Goal: Task Accomplishment & Management: Complete application form

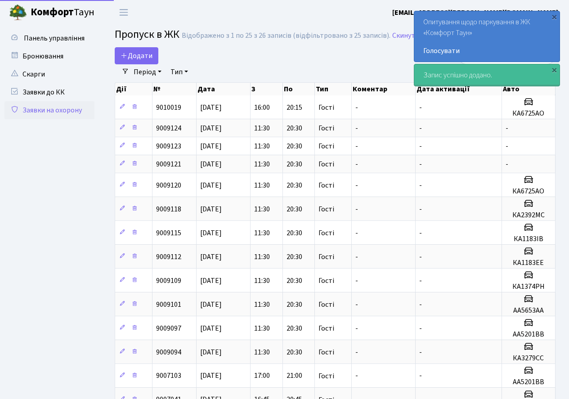
select select "25"
click at [140, 58] on span "Додати" at bounding box center [136, 56] width 32 height 10
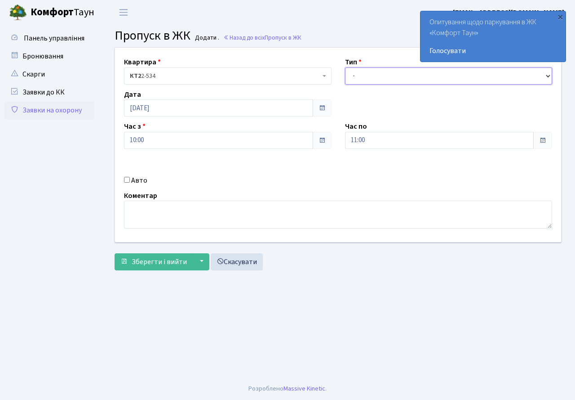
drag, startPoint x: 380, startPoint y: 71, endPoint x: 382, endPoint y: 81, distance: 10.1
click at [380, 71] on select "- Доставка Таксі Гості Сервіс" at bounding box center [449, 75] width 208 height 17
select select "3"
click at [345, 67] on select "- Доставка Таксі Гості Сервіс" at bounding box center [449, 75] width 208 height 17
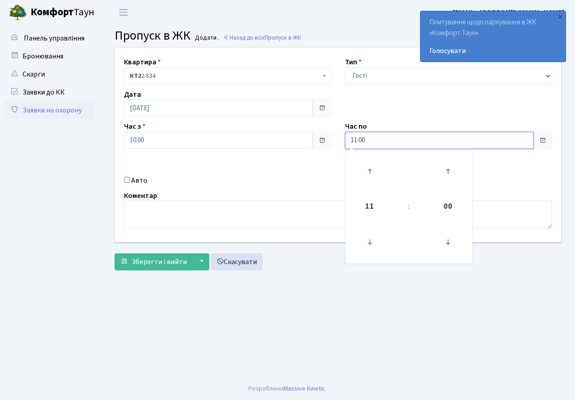
drag, startPoint x: 379, startPoint y: 142, endPoint x: 371, endPoint y: 166, distance: 26.2
click at [379, 143] on input "11:00" at bounding box center [439, 140] width 189 height 17
click at [371, 166] on icon at bounding box center [370, 171] width 24 height 24
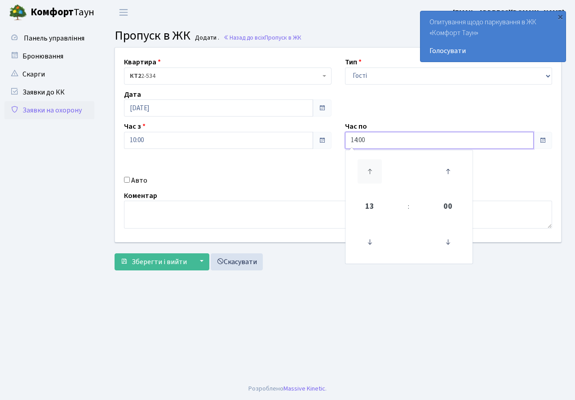
click at [371, 166] on icon at bounding box center [370, 171] width 24 height 24
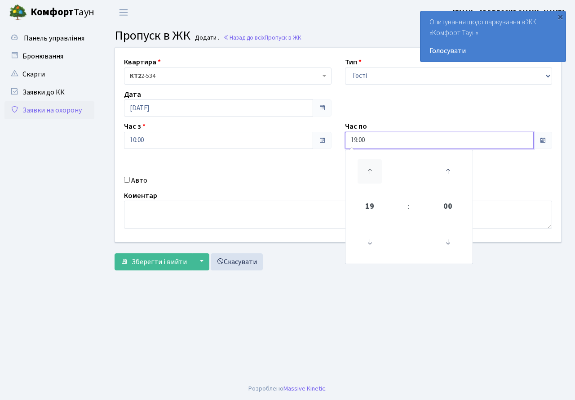
click at [371, 166] on icon at bounding box center [370, 171] width 24 height 24
type input "20:00"
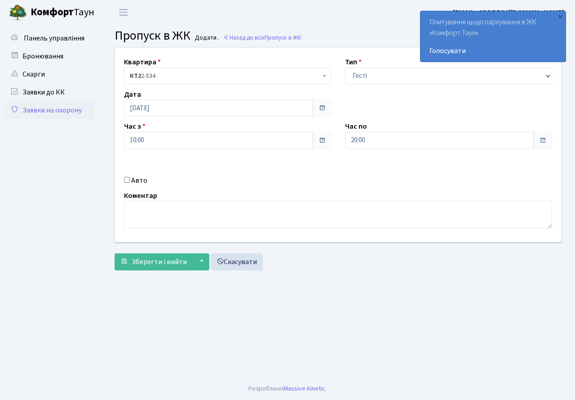
drag, startPoint x: 310, startPoint y: 180, endPoint x: 195, endPoint y: 196, distance: 116.6
click at [310, 181] on div "Авто" at bounding box center [227, 179] width 221 height 11
click at [155, 262] on span "Зберегти і вийти" at bounding box center [159, 262] width 55 height 10
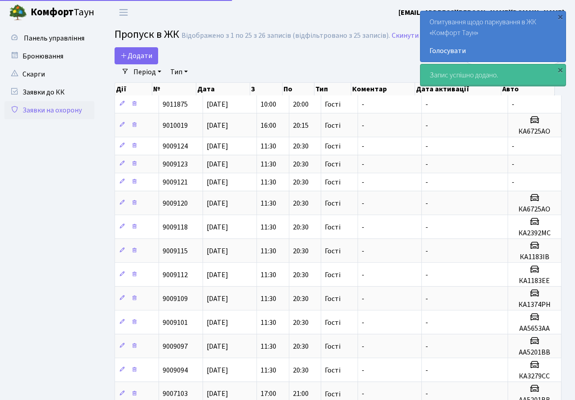
select select "25"
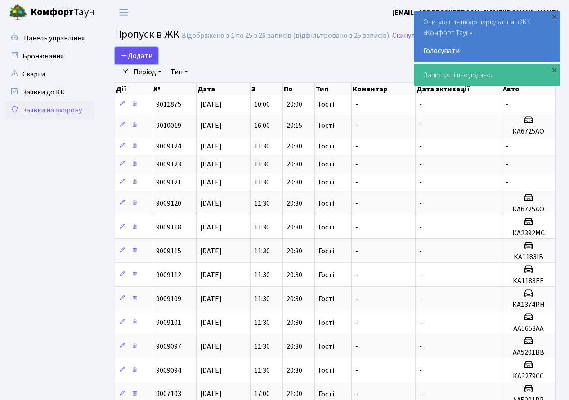
click at [138, 54] on span "Додати" at bounding box center [136, 56] width 32 height 10
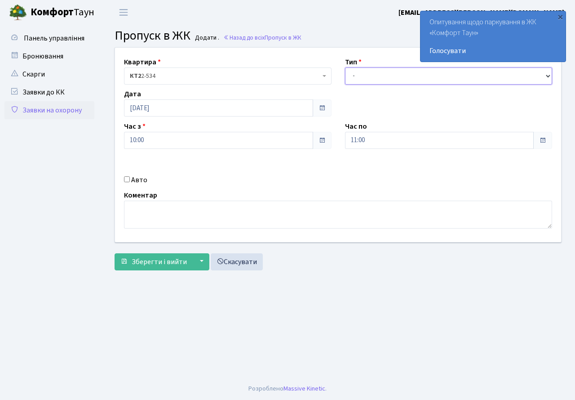
drag, startPoint x: 359, startPoint y: 74, endPoint x: 363, endPoint y: 85, distance: 11.5
click at [363, 85] on div "Квартира <b>КТ2</b>&nbsp;&nbsp;&nbsp;2-534 КТ2 2-534 Тип - Доставка Таксі Гості…" at bounding box center [338, 145] width 460 height 194
select select "3"
click at [345, 67] on select "- Доставка Таксі Гості Сервіс" at bounding box center [449, 75] width 208 height 17
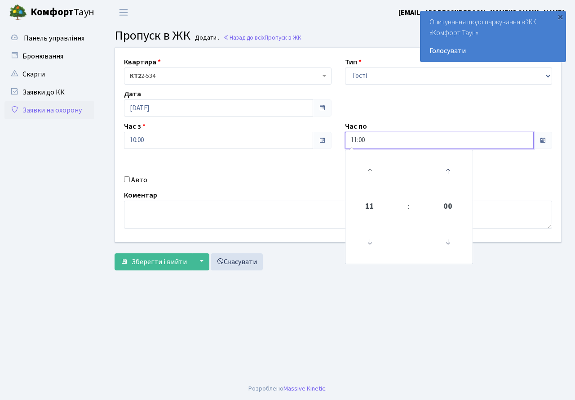
drag, startPoint x: 375, startPoint y: 136, endPoint x: 379, endPoint y: 159, distance: 22.8
click at [375, 139] on input "11:00" at bounding box center [439, 140] width 189 height 17
click at [366, 164] on icon at bounding box center [370, 171] width 24 height 24
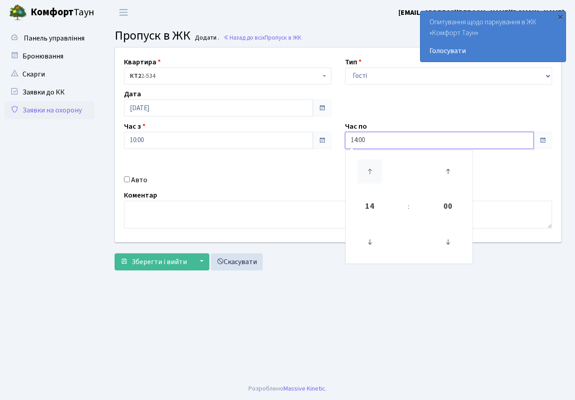
click at [366, 164] on icon at bounding box center [370, 171] width 24 height 24
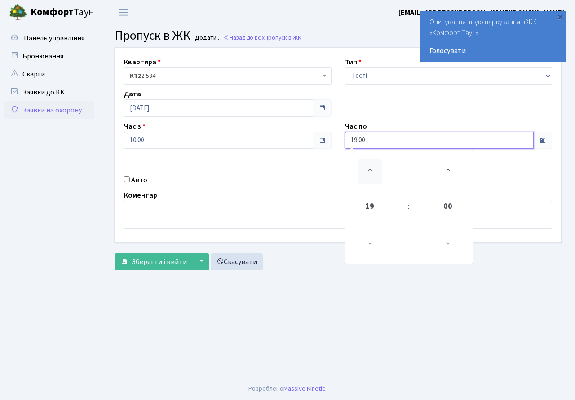
click at [366, 164] on icon at bounding box center [370, 171] width 24 height 24
type input "20:00"
click at [317, 166] on div "Квартира <b>КТ2</b>&nbsp;&nbsp;&nbsp;2-534 КТ2 2-534 Тип - Доставка Таксі Гості…" at bounding box center [338, 145] width 460 height 194
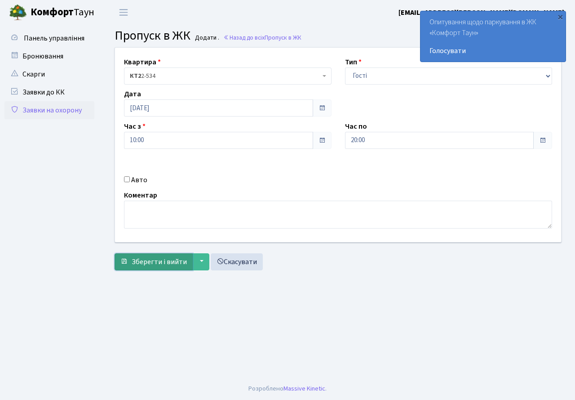
click at [156, 261] on span "Зберегти і вийти" at bounding box center [159, 262] width 55 height 10
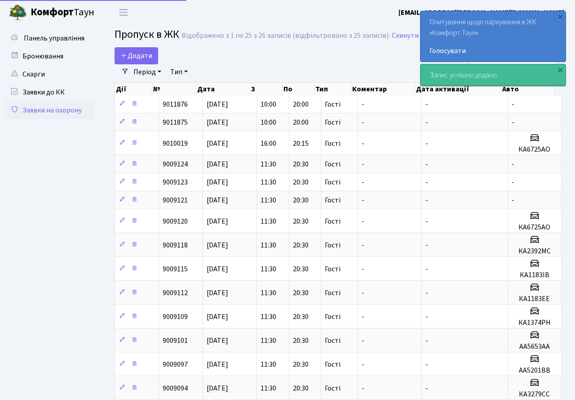
select select "25"
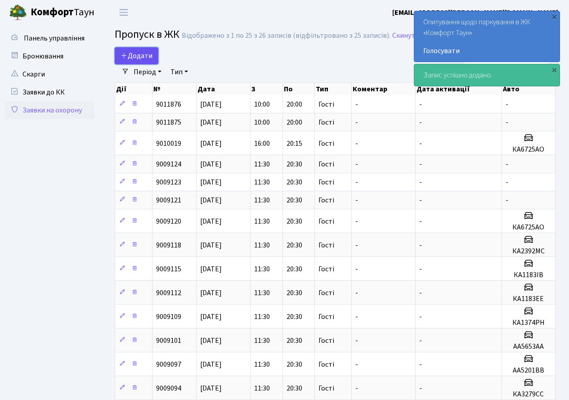
click at [143, 55] on span "Додати" at bounding box center [136, 56] width 32 height 10
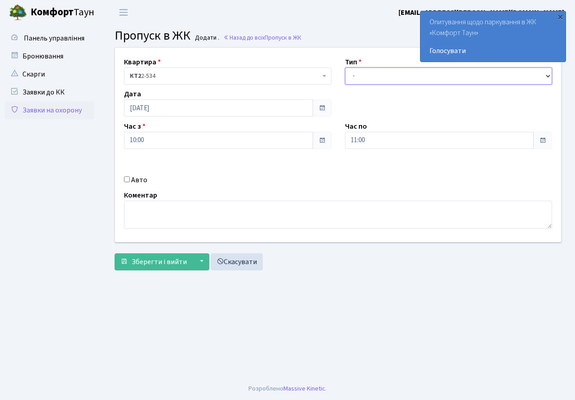
drag, startPoint x: 363, startPoint y: 78, endPoint x: 364, endPoint y: 91, distance: 13.1
click at [364, 91] on div "Квартира <b>КТ2</b>&nbsp;&nbsp;&nbsp;2-534 КТ2 2-534 Тип - Доставка Таксі Гості…" at bounding box center [338, 145] width 460 height 194
select select "3"
click at [345, 67] on select "- Доставка Таксі Гості Сервіс" at bounding box center [449, 75] width 208 height 17
click at [377, 144] on input "11:00" at bounding box center [439, 140] width 189 height 17
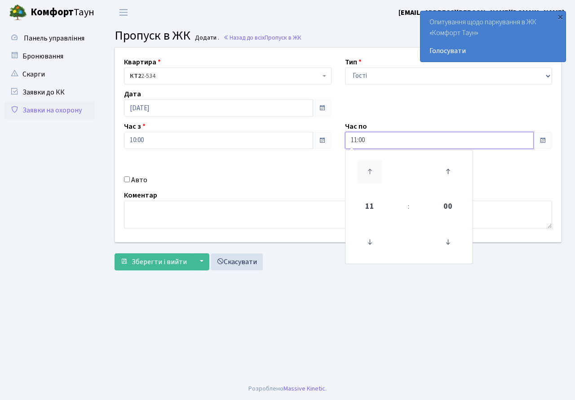
click at [368, 162] on icon at bounding box center [370, 171] width 24 height 24
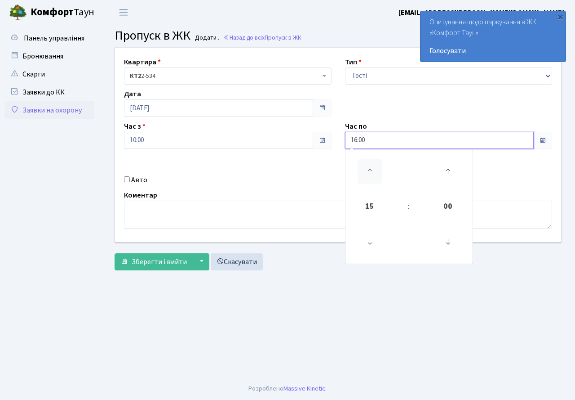
click at [368, 162] on icon at bounding box center [370, 171] width 24 height 24
type input "20:00"
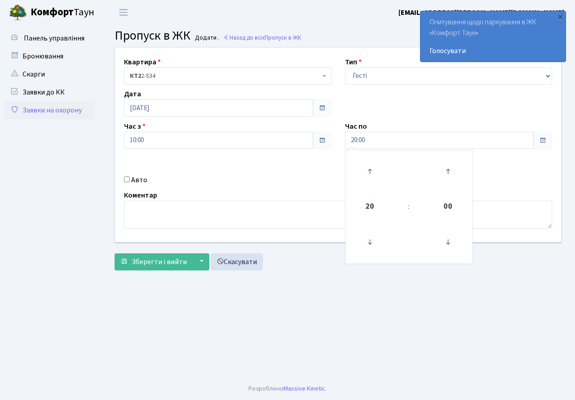
drag, startPoint x: 281, startPoint y: 186, endPoint x: 244, endPoint y: 216, distance: 47.3
click at [270, 197] on div "Квартира <b>КТ2</b>&nbsp;&nbsp;&nbsp;2-534 КТ2 2-534 Тип - Доставка Таксі Гості…" at bounding box center [338, 145] width 460 height 194
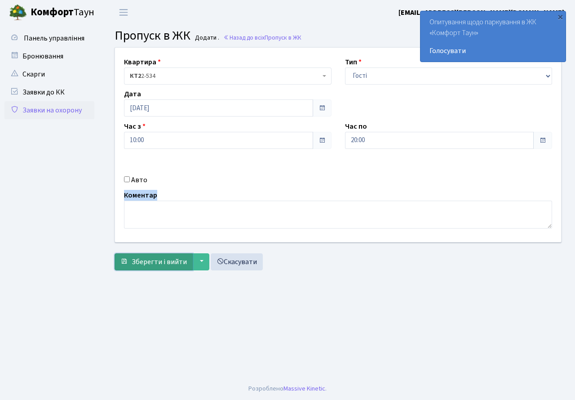
click at [156, 262] on span "Зберегти і вийти" at bounding box center [159, 262] width 55 height 10
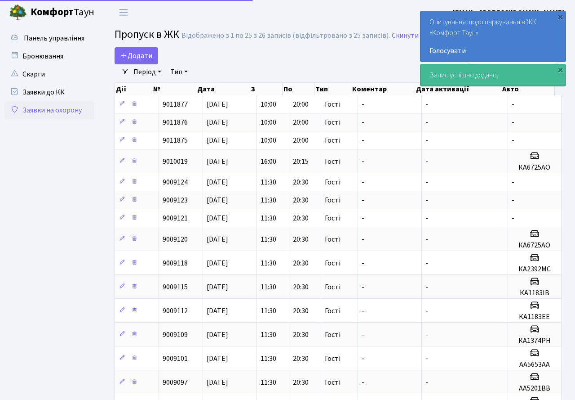
select select "25"
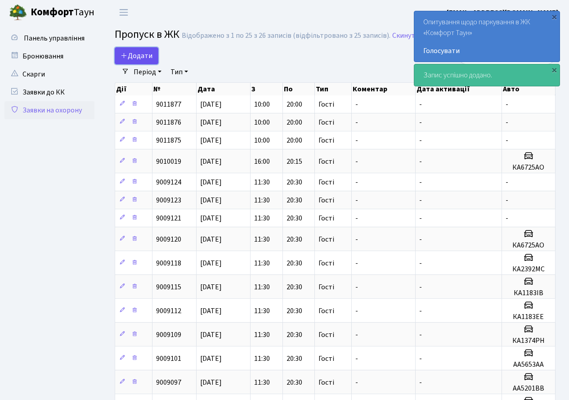
click at [135, 54] on span "Додати" at bounding box center [136, 56] width 32 height 10
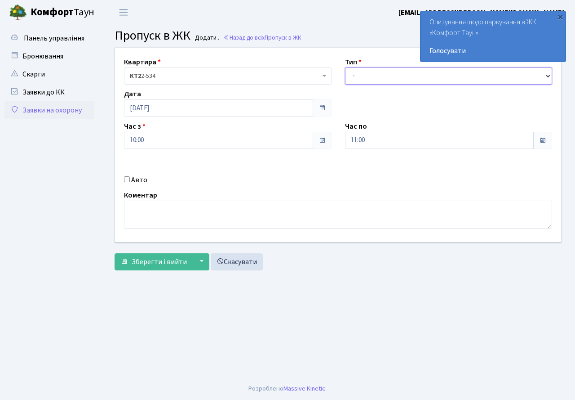
drag, startPoint x: 368, startPoint y: 81, endPoint x: 370, endPoint y: 89, distance: 8.5
click at [370, 89] on div "Квартира <b>КТ2</b>&nbsp;&nbsp;&nbsp;2-534 КТ2 2-534 Тип - Доставка Таксі Гості…" at bounding box center [338, 145] width 460 height 194
select select "3"
click at [345, 67] on select "- Доставка Таксі Гості Сервіс" at bounding box center [449, 75] width 208 height 17
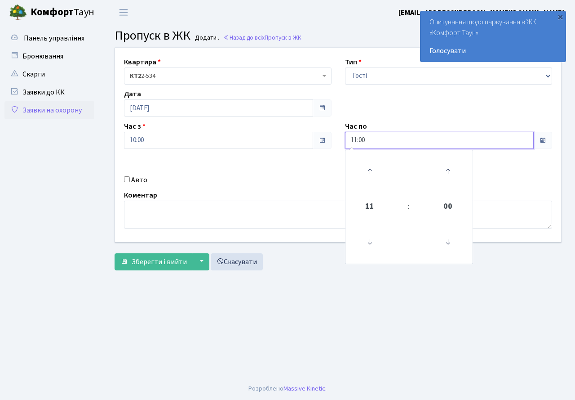
drag, startPoint x: 372, startPoint y: 138, endPoint x: 370, endPoint y: 159, distance: 20.4
click at [372, 140] on input "11:00" at bounding box center [439, 140] width 189 height 17
click at [370, 159] on link at bounding box center [370, 171] width 27 height 32
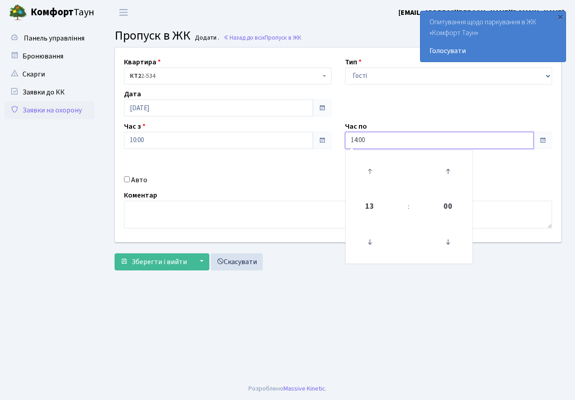
click at [370, 159] on link at bounding box center [370, 171] width 27 height 32
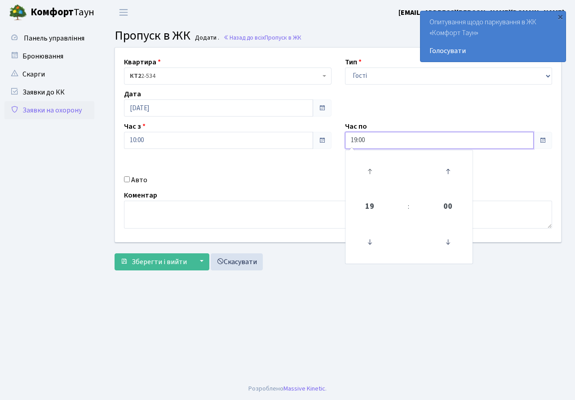
click at [370, 159] on link at bounding box center [370, 171] width 27 height 32
type input "20:00"
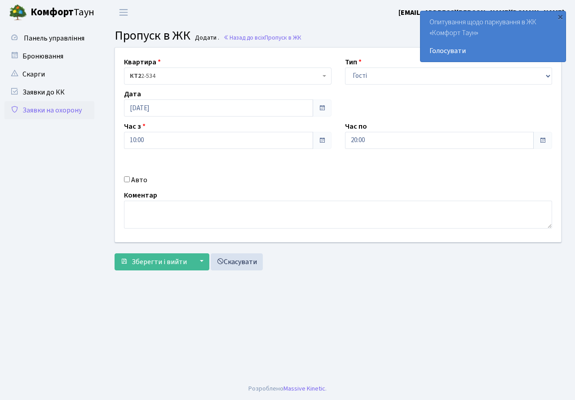
click at [290, 183] on div "Авто" at bounding box center [227, 179] width 221 height 11
click at [127, 178] on input "Авто" at bounding box center [127, 179] width 6 height 6
checkbox input "true"
type input "КА0466НО"
click at [153, 267] on button "Зберегти і вийти" at bounding box center [154, 261] width 78 height 17
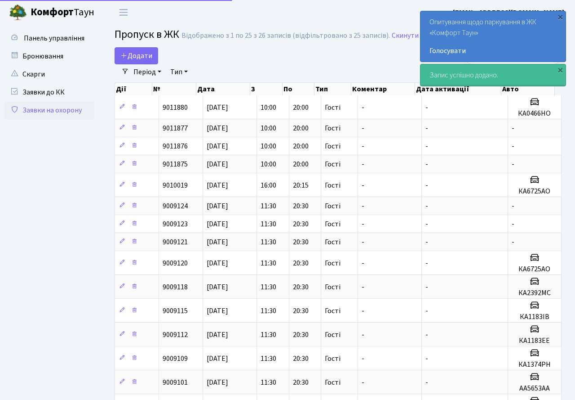
select select "25"
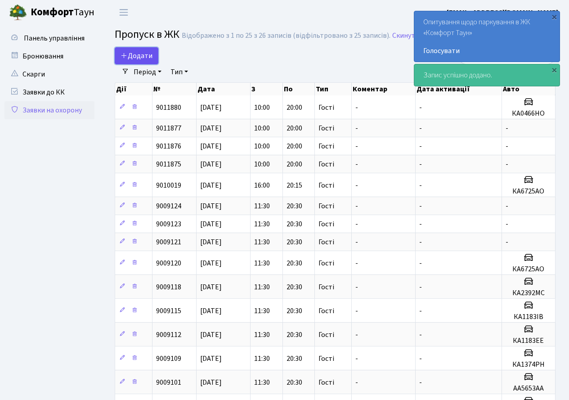
click at [133, 53] on span "Додати" at bounding box center [136, 56] width 32 height 10
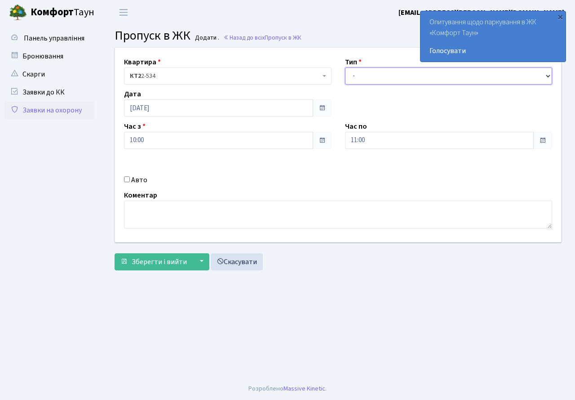
drag, startPoint x: 372, startPoint y: 76, endPoint x: 374, endPoint y: 83, distance: 7.1
click at [373, 80] on select "- Доставка Таксі Гості Сервіс" at bounding box center [449, 75] width 208 height 17
select select "3"
click at [345, 67] on select "- Доставка Таксі Гості Сервіс" at bounding box center [449, 75] width 208 height 17
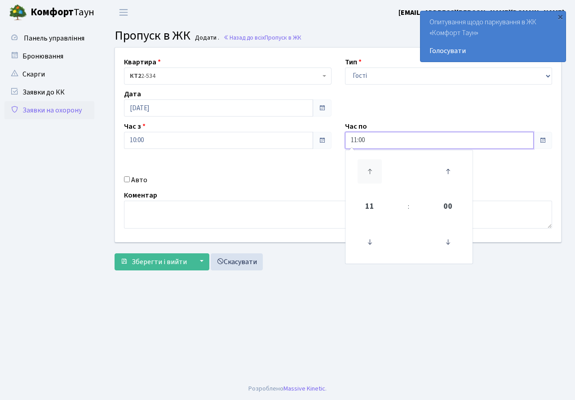
drag, startPoint x: 374, startPoint y: 141, endPoint x: 366, endPoint y: 160, distance: 20.0
click at [373, 144] on input "11:00" at bounding box center [439, 140] width 189 height 17
click at [366, 160] on icon at bounding box center [370, 171] width 24 height 24
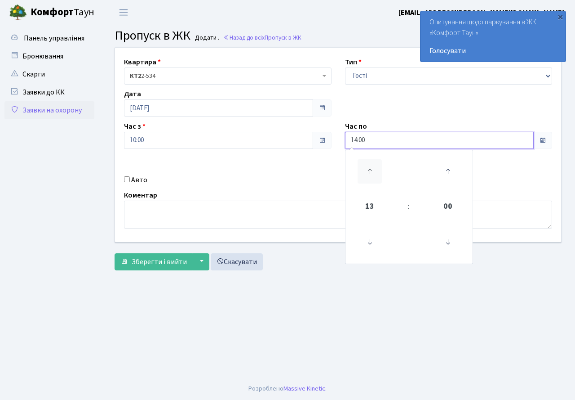
click at [366, 160] on icon at bounding box center [370, 171] width 24 height 24
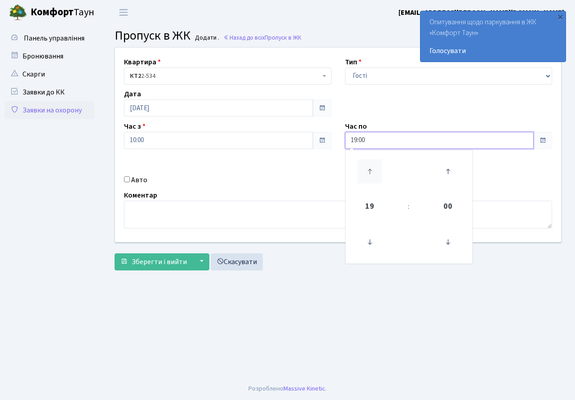
click at [366, 160] on icon at bounding box center [370, 171] width 24 height 24
type input "20:00"
click at [291, 174] on div "Квартира <b>КТ2</b>&nbsp;&nbsp;&nbsp;2-534 КТ2 2-534 Тип - Доставка Таксі Гості…" at bounding box center [338, 145] width 460 height 194
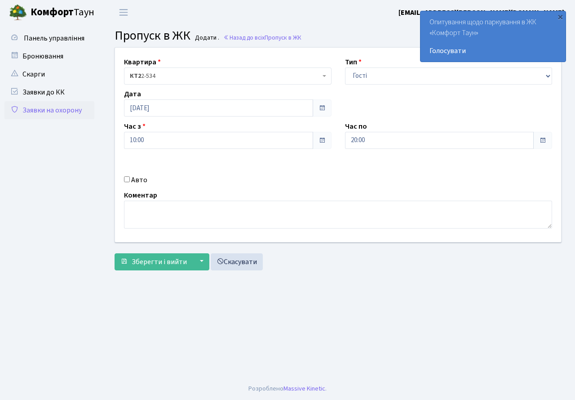
click at [124, 178] on input "Авто" at bounding box center [127, 179] width 6 height 6
checkbox input "true"
type input "АА2049ІВ"
click at [161, 266] on span "Зберегти і вийти" at bounding box center [159, 262] width 55 height 10
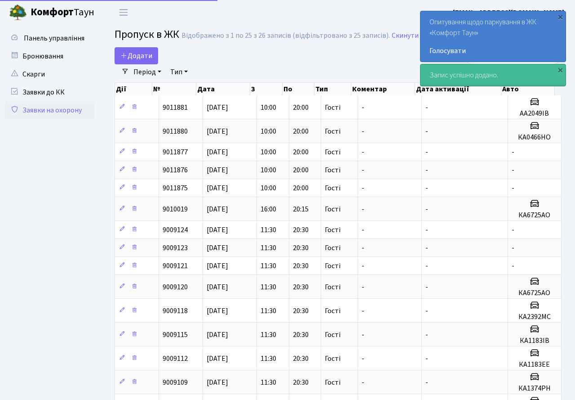
select select "25"
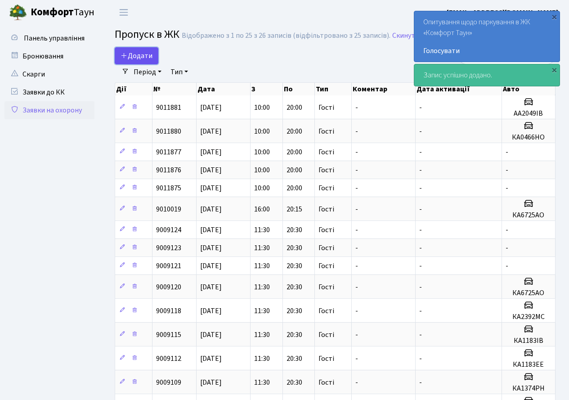
click at [136, 58] on span "Додати" at bounding box center [136, 56] width 32 height 10
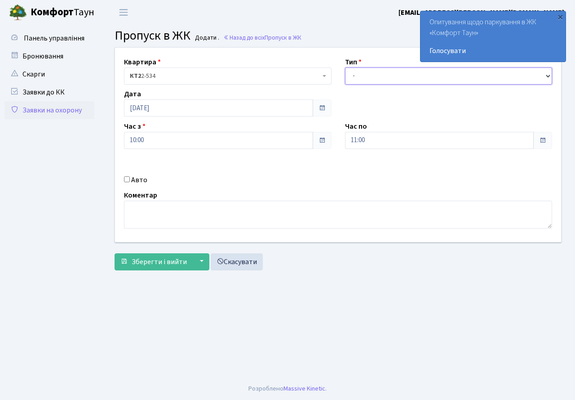
click at [370, 72] on select "- Доставка Таксі Гості Сервіс" at bounding box center [449, 75] width 208 height 17
select select "3"
click at [345, 67] on select "- Доставка Таксі Гості Сервіс" at bounding box center [449, 75] width 208 height 17
click at [380, 145] on input "11:00" at bounding box center [439, 140] width 189 height 17
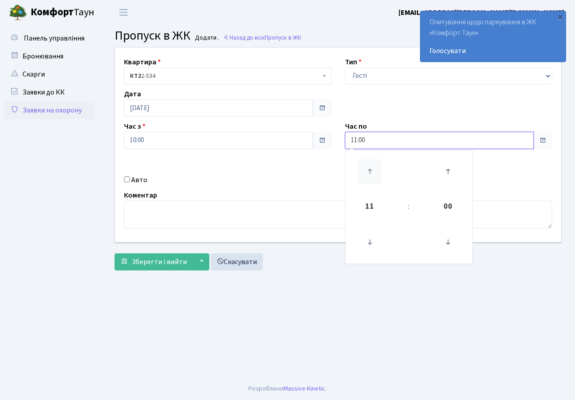
click at [371, 164] on icon at bounding box center [370, 171] width 24 height 24
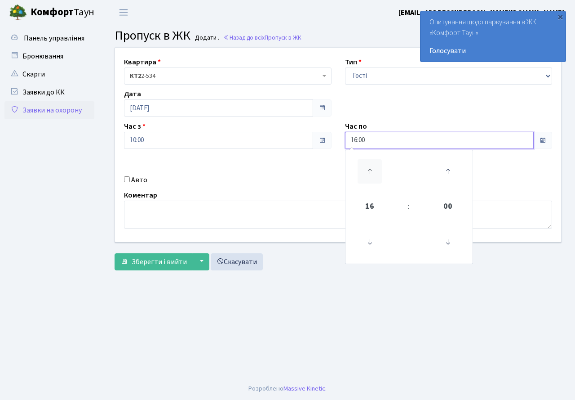
click at [371, 164] on icon at bounding box center [370, 171] width 24 height 24
drag, startPoint x: 371, startPoint y: 164, endPoint x: 334, endPoint y: 169, distance: 38.0
click at [371, 164] on icon at bounding box center [370, 171] width 24 height 24
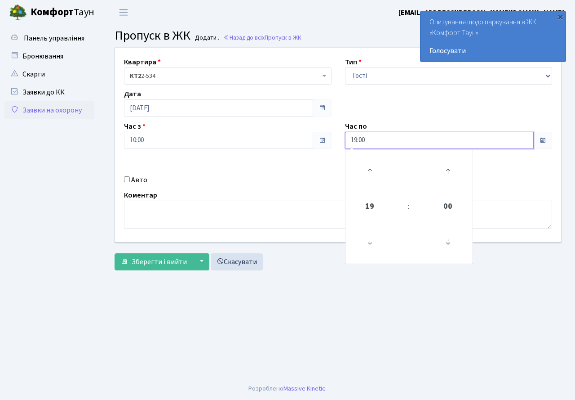
type input "20:00"
click at [306, 164] on div "Квартира <b>КТ2</b>&nbsp;&nbsp;&nbsp;2-534 КТ2 2-534 Тип - Доставка Таксі Гості…" at bounding box center [338, 145] width 460 height 194
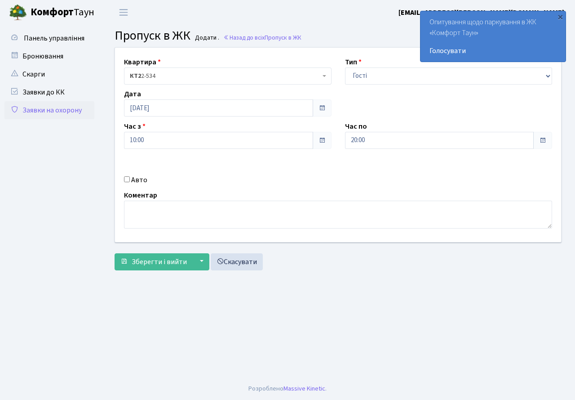
click at [125, 179] on input "Авто" at bounding box center [127, 179] width 6 height 6
checkbox input "true"
type input "АІ3197РС"
click at [160, 260] on span "Зберегти і вийти" at bounding box center [159, 262] width 55 height 10
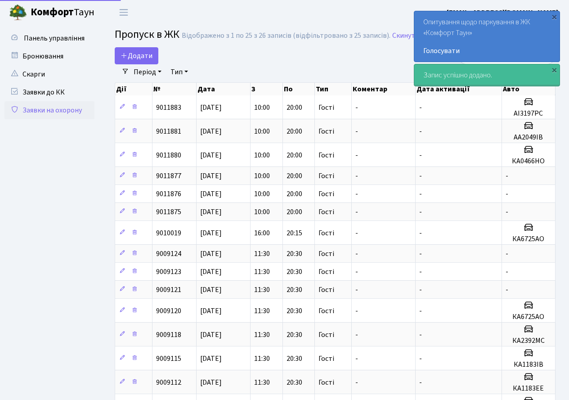
select select "25"
click at [138, 58] on span "Додати" at bounding box center [136, 56] width 32 height 10
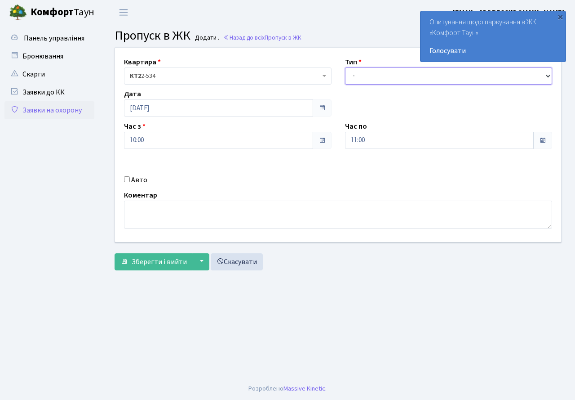
click at [365, 71] on select "- Доставка Таксі Гості Сервіс" at bounding box center [449, 75] width 208 height 17
select select "3"
click at [345, 67] on select "- Доставка Таксі Гості Сервіс" at bounding box center [449, 75] width 208 height 17
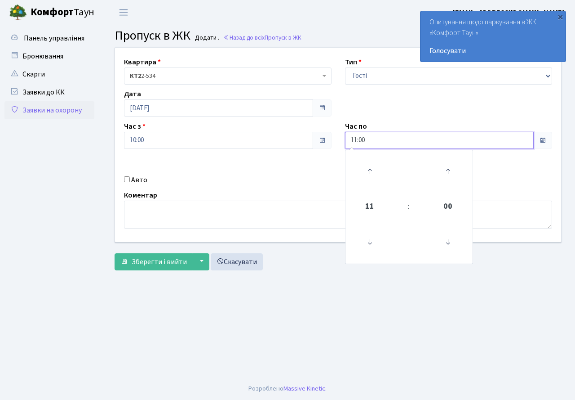
click at [373, 141] on input "11:00" at bounding box center [439, 140] width 189 height 17
click at [370, 164] on icon at bounding box center [370, 171] width 24 height 24
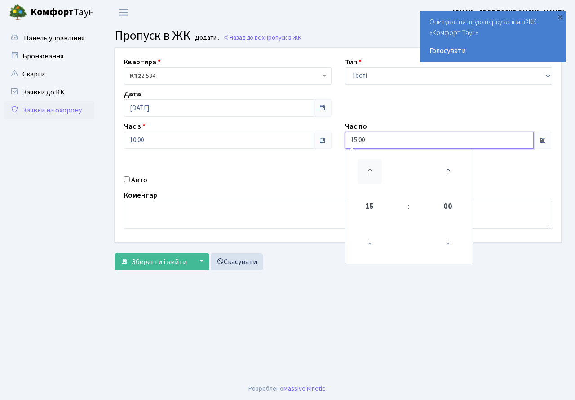
click at [370, 164] on icon at bounding box center [370, 171] width 24 height 24
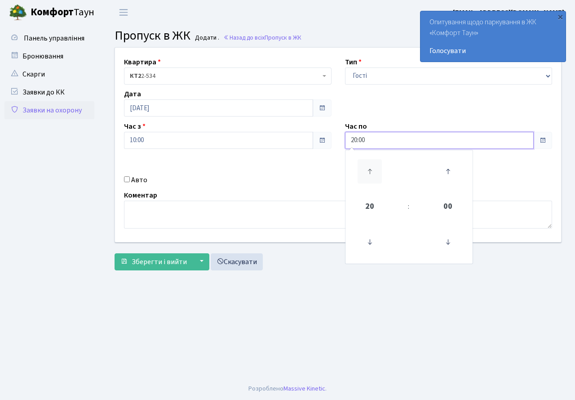
click at [370, 164] on icon at bounding box center [370, 171] width 24 height 24
drag, startPoint x: 374, startPoint y: 237, endPoint x: 238, endPoint y: 145, distance: 164.5
click at [373, 237] on icon at bounding box center [370, 242] width 24 height 24
type input "20:00"
click at [238, 145] on input "10:00" at bounding box center [218, 140] width 189 height 17
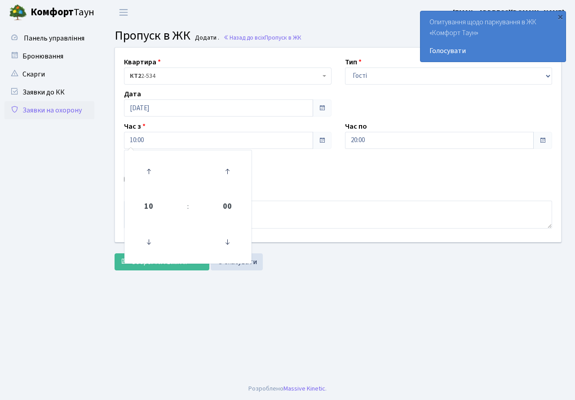
click at [272, 182] on div "Авто" at bounding box center [227, 179] width 221 height 11
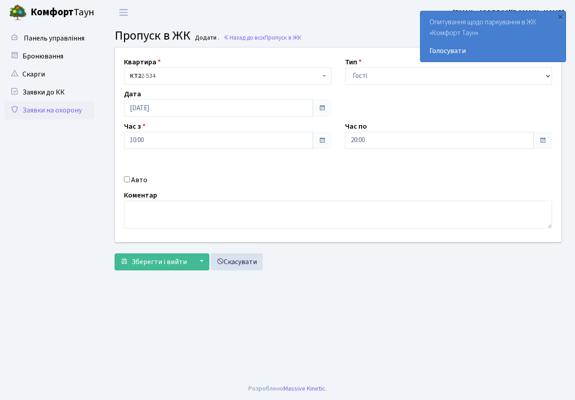
click at [129, 180] on input "Авто" at bounding box center [127, 179] width 6 height 6
checkbox input "true"
type input "АІ1793РО"
click at [166, 259] on span "Зберегти і вийти" at bounding box center [159, 262] width 55 height 10
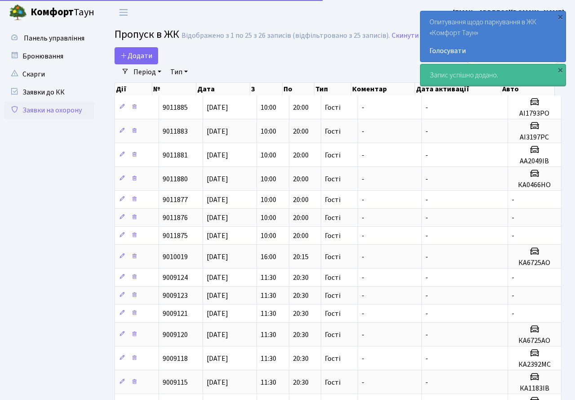
select select "25"
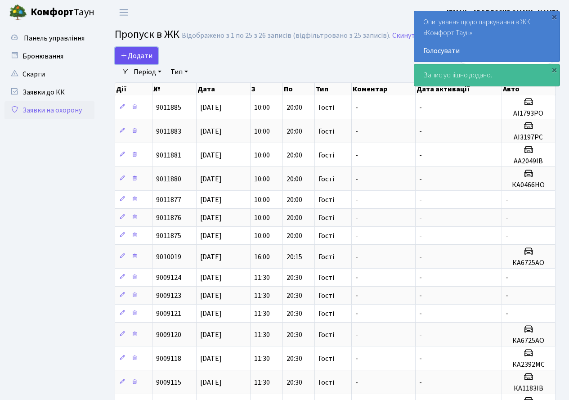
click at [141, 51] on span "Додати" at bounding box center [136, 56] width 32 height 10
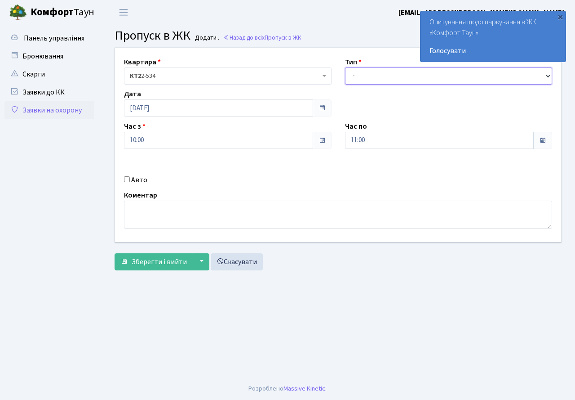
drag, startPoint x: 355, startPoint y: 73, endPoint x: 360, endPoint y: 84, distance: 11.7
click at [356, 75] on select "- Доставка Таксі Гості Сервіс" at bounding box center [449, 75] width 208 height 17
select select "3"
click at [345, 67] on select "- Доставка Таксі Гості Сервіс" at bounding box center [449, 75] width 208 height 17
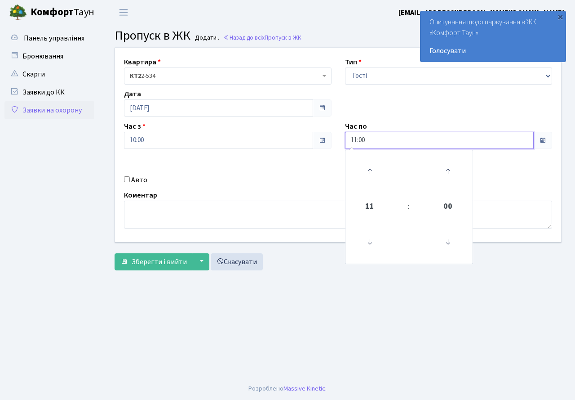
drag, startPoint x: 374, startPoint y: 142, endPoint x: 365, endPoint y: 173, distance: 32.3
click at [373, 145] on input "11:00" at bounding box center [439, 140] width 189 height 17
click at [365, 173] on icon at bounding box center [370, 171] width 24 height 24
click at [365, 172] on icon at bounding box center [370, 171] width 24 height 24
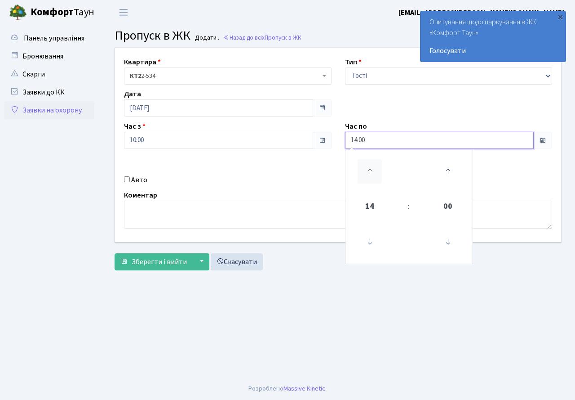
click at [365, 172] on icon at bounding box center [370, 171] width 24 height 24
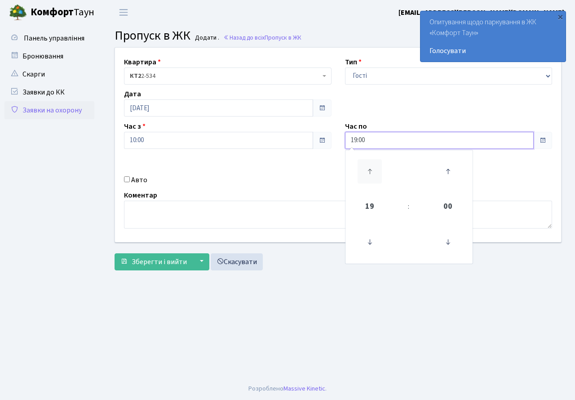
click at [363, 171] on icon at bounding box center [370, 171] width 24 height 24
type input "20:00"
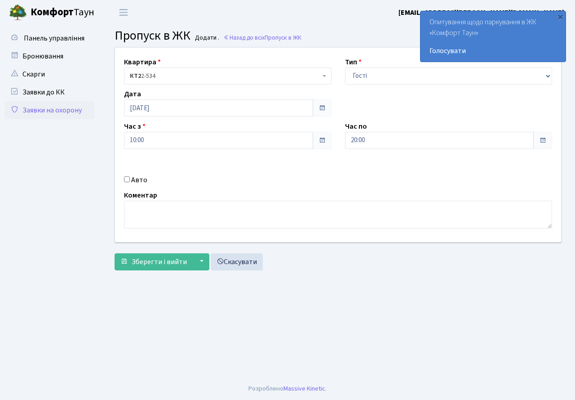
drag, startPoint x: 275, startPoint y: 170, endPoint x: 149, endPoint y: 170, distance: 125.9
click at [271, 172] on div "Квартира <b>КТ2</b>&nbsp;&nbsp;&nbsp;2-534 КТ2 2-534 Тип - Доставка Таксі Гості…" at bounding box center [338, 145] width 460 height 194
click at [127, 180] on input "Авто" at bounding box center [127, 179] width 6 height 6
checkbox input "true"
type input "ВІ8226ЕВ"
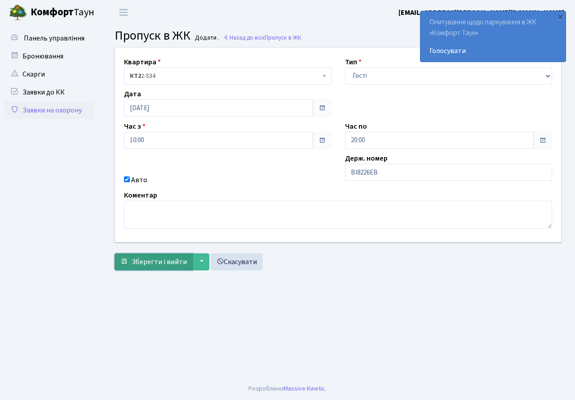
click at [145, 263] on span "Зберегти і вийти" at bounding box center [159, 262] width 55 height 10
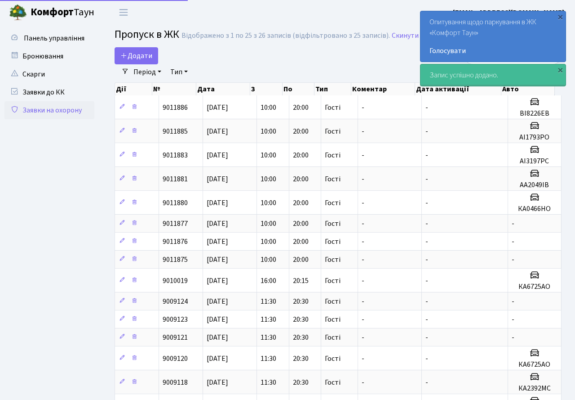
select select "25"
